Goal: Task Accomplishment & Management: Use online tool/utility

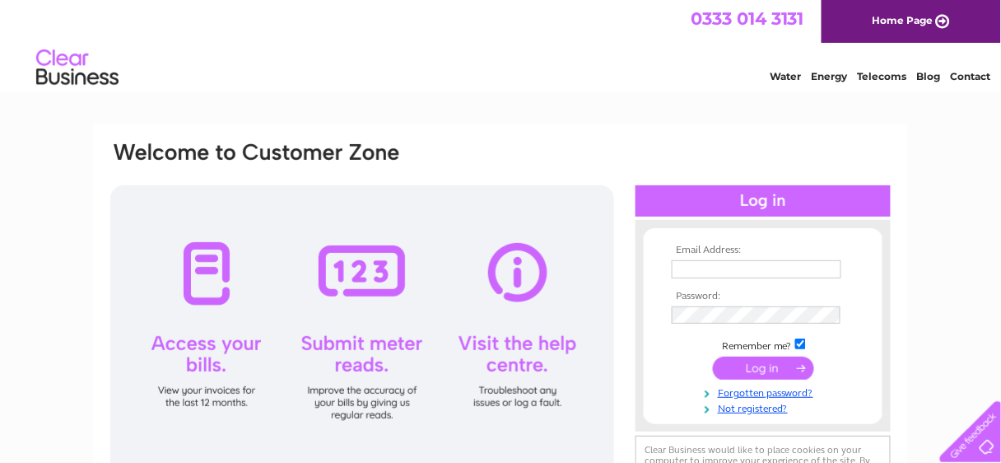
type input "[EMAIL_ADDRESS][DOMAIN_NAME]"
click at [784, 370] on input "submit" at bounding box center [763, 367] width 101 height 23
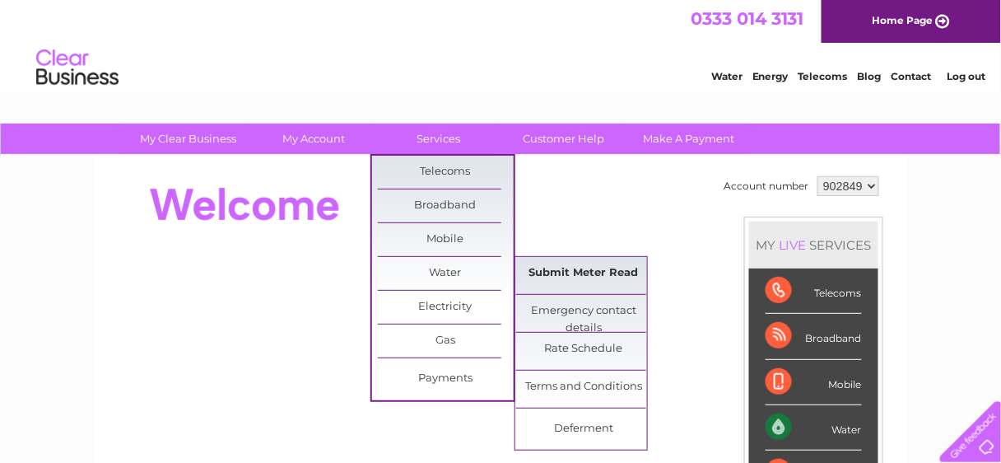
click at [605, 277] on link "Submit Meter Read" at bounding box center [584, 273] width 136 height 33
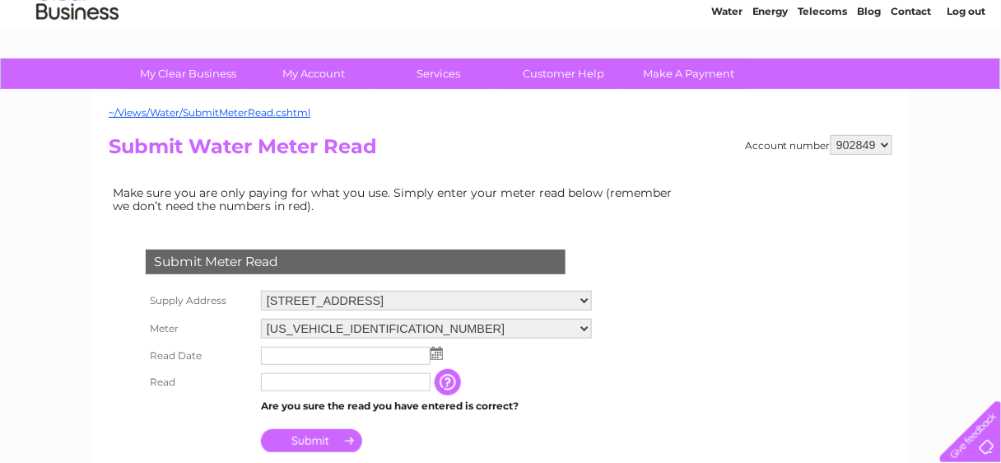
scroll to position [198, 0]
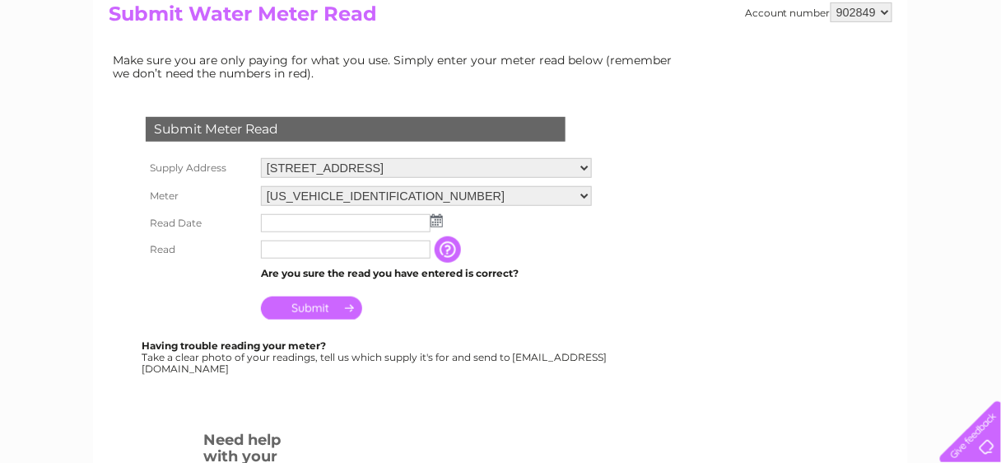
click at [393, 223] on input "text" at bounding box center [346, 223] width 170 height 18
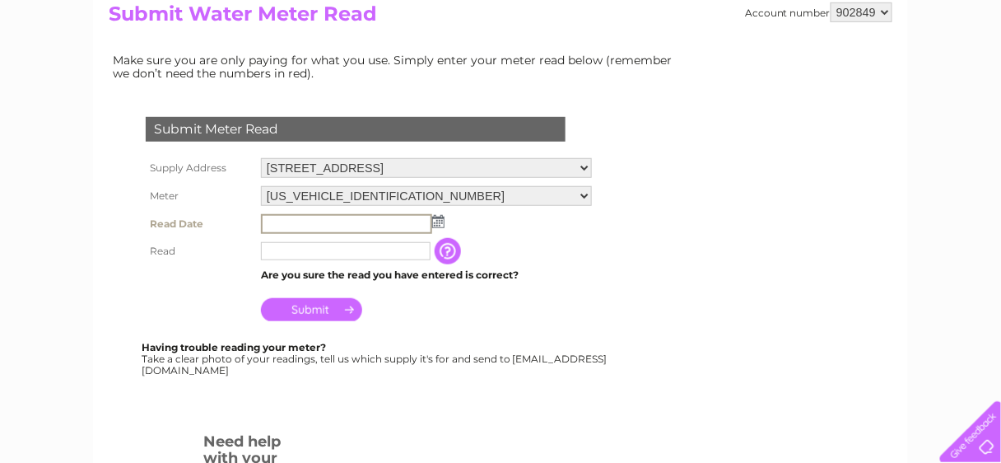
click at [438, 219] on img at bounding box center [438, 221] width 12 height 13
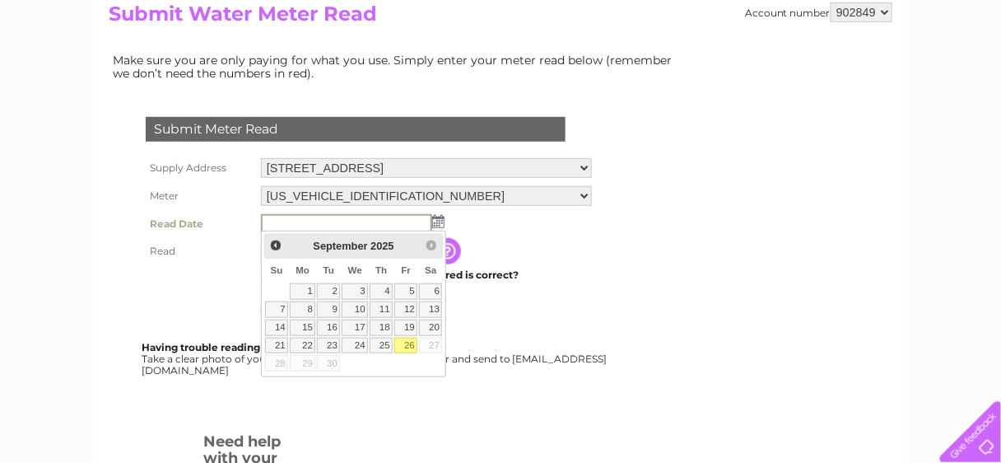
click at [412, 340] on link "26" at bounding box center [405, 346] width 23 height 16
type input "2025/09/26"
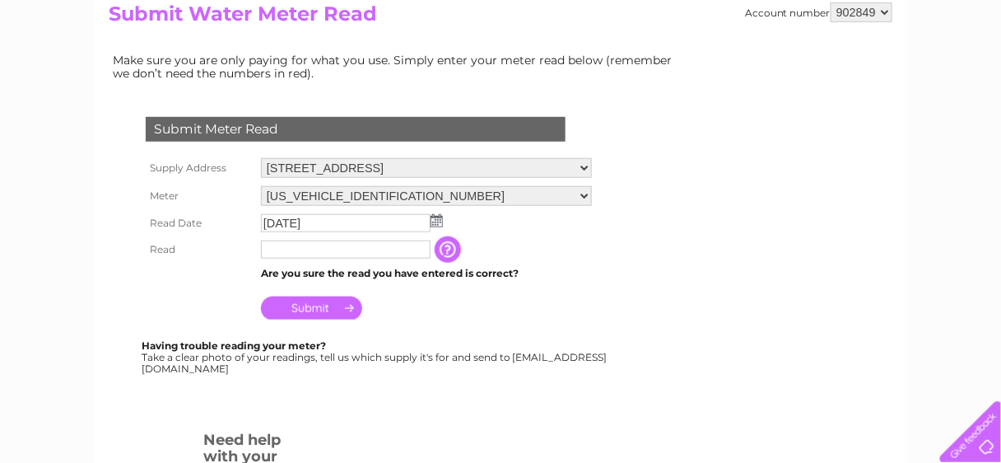
click at [572, 324] on div "Submit Meter Read Supply Address 23 Cadham Centre, Glenrothes, KY7 6RU Meter 06…" at bounding box center [359, 236] width 501 height 273
click at [446, 247] on input "button" at bounding box center [450, 249] width 30 height 26
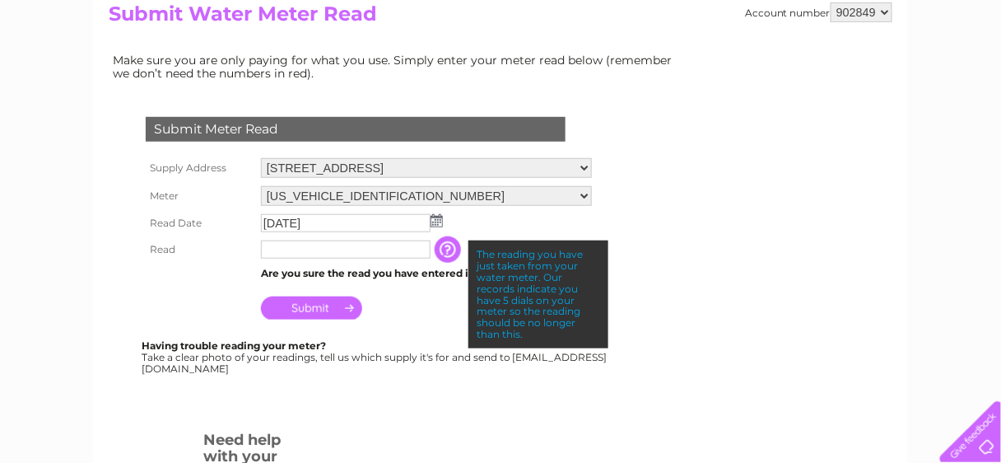
click at [629, 376] on form "Submit Meter Read Supply Address 23 Cadham Centre, Glenrothes, KY7 6RU Meter 06…" at bounding box center [397, 345] width 576 height 522
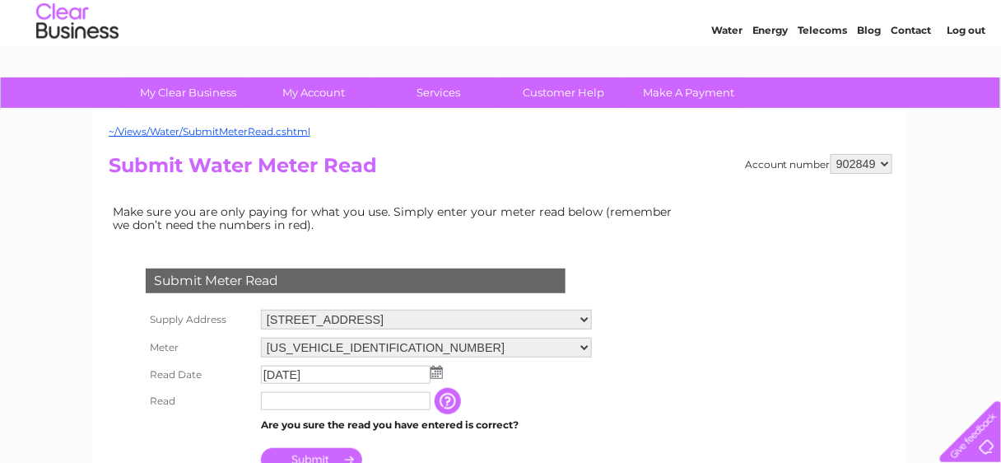
scroll to position [0, 0]
